Goal: Navigation & Orientation: Find specific page/section

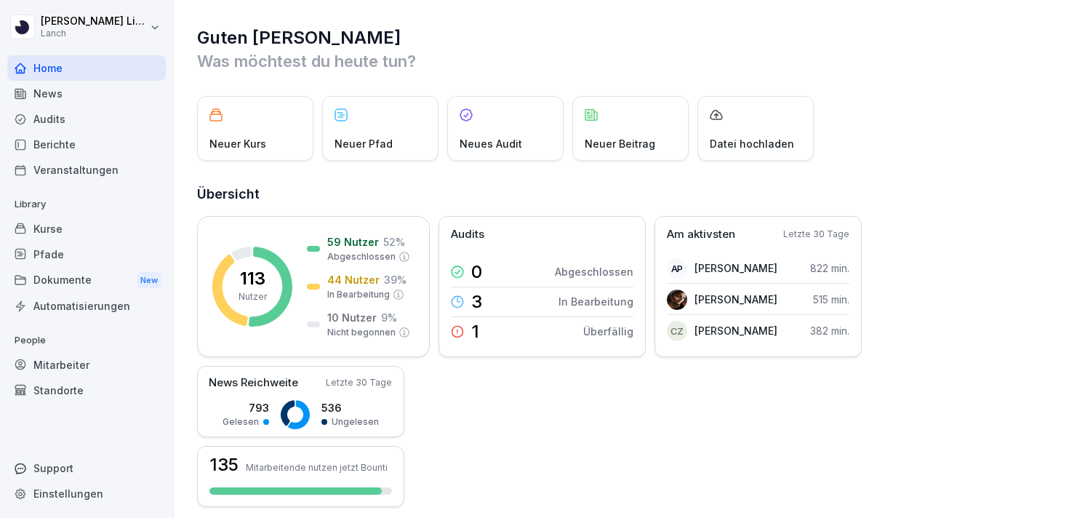
click at [62, 361] on div "Mitarbeiter" at bounding box center [86, 364] width 159 height 25
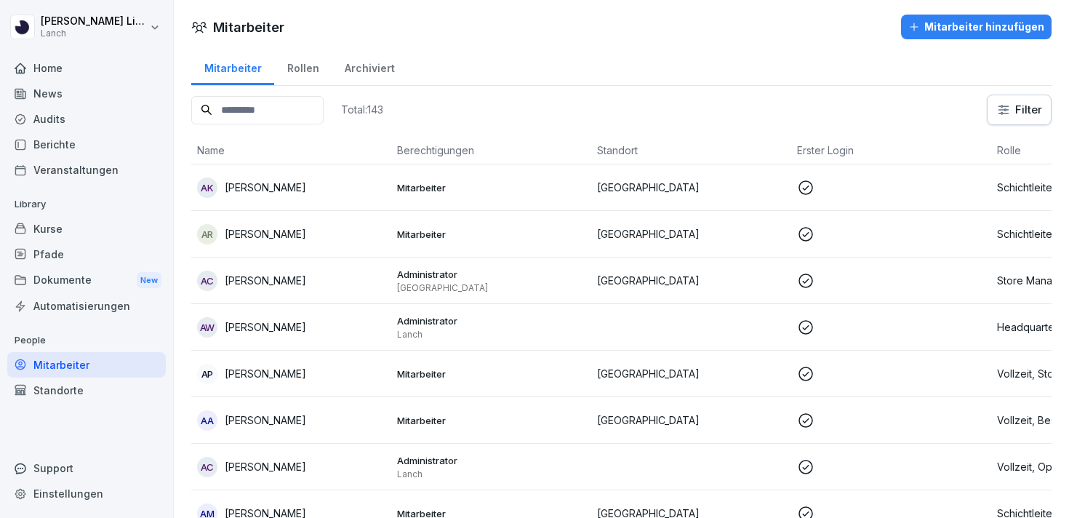
click at [78, 400] on div "Standorte" at bounding box center [86, 389] width 159 height 25
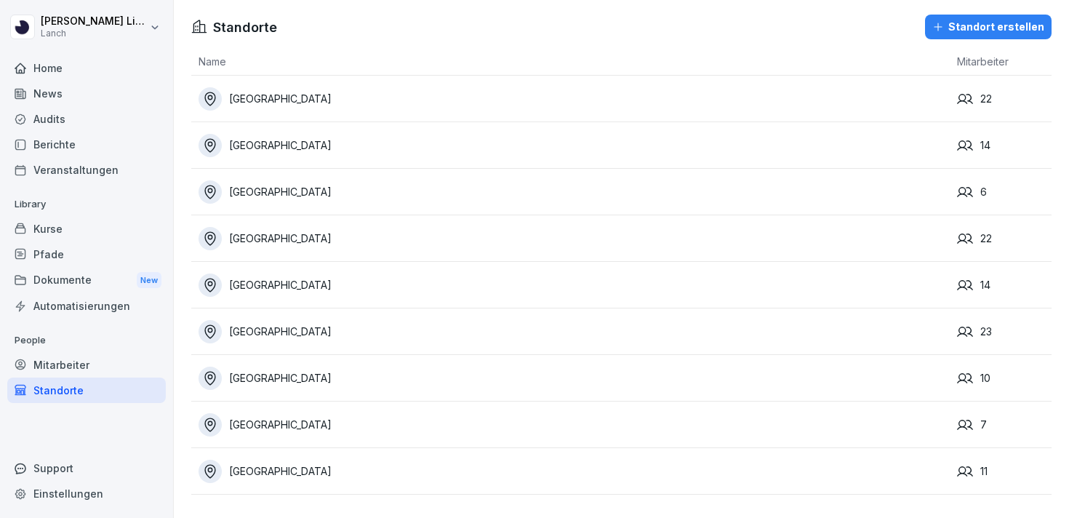
click at [282, 195] on div "[GEOGRAPHIC_DATA]" at bounding box center [574, 191] width 751 height 23
